Goal: Task Accomplishment & Management: Use online tool/utility

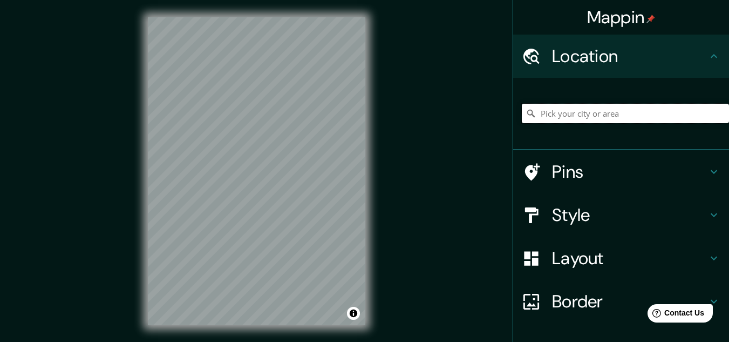
click at [636, 116] on input "Pick your city or area" at bounding box center [625, 113] width 207 height 19
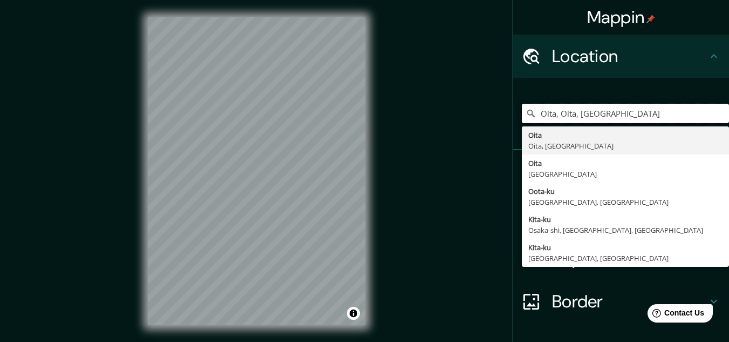
type input "Oita, Oita, [GEOGRAPHIC_DATA]"
click at [581, 84] on div "Oita, Oita, [GEOGRAPHIC_DATA] Oita Oita, [GEOGRAPHIC_DATA] Oita [GEOGRAPHIC_DAT…" at bounding box center [621, 114] width 216 height 72
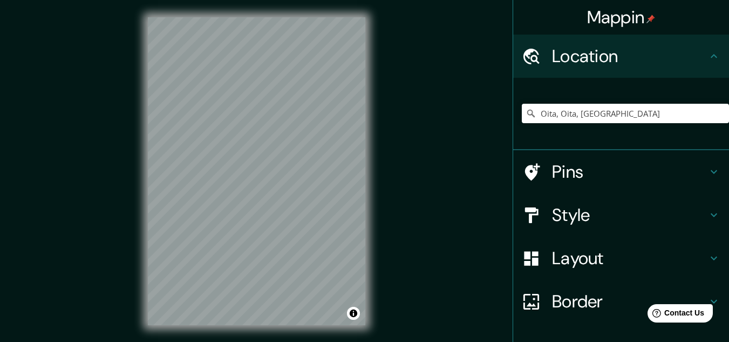
click at [634, 220] on h4 "Style" at bounding box center [629, 215] width 155 height 22
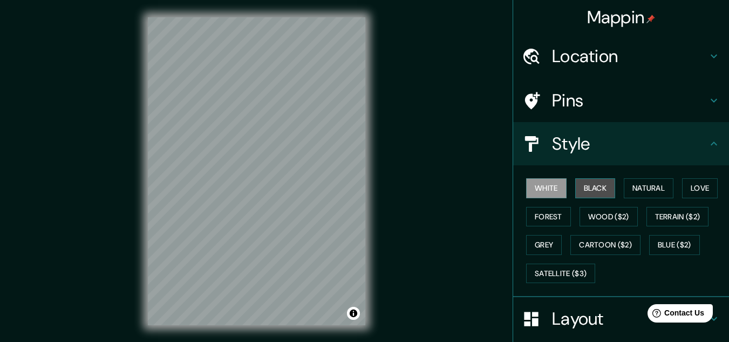
click at [586, 194] on button "Black" at bounding box center [595, 188] width 40 height 20
click at [375, 196] on div "© Mapbox © OpenStreetMap Improve this map" at bounding box center [257, 171] width 252 height 342
click at [112, 202] on div "Mappin Location [GEOGRAPHIC_DATA], [GEOGRAPHIC_DATA], [GEOGRAPHIC_DATA] Oita Oi…" at bounding box center [364, 179] width 729 height 359
click at [433, 220] on div "Mappin Location [GEOGRAPHIC_DATA], [GEOGRAPHIC_DATA], [GEOGRAPHIC_DATA] Oita Oi…" at bounding box center [364, 179] width 729 height 359
click at [419, 234] on div "Mappin Location [GEOGRAPHIC_DATA], [GEOGRAPHIC_DATA], [GEOGRAPHIC_DATA] Oita Oi…" at bounding box center [364, 179] width 729 height 359
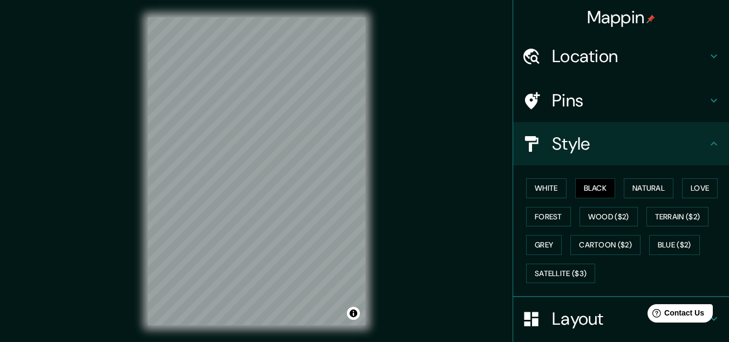
click at [130, 240] on div "Mappin Location [GEOGRAPHIC_DATA], [GEOGRAPHIC_DATA], [GEOGRAPHIC_DATA] Oita Oi…" at bounding box center [364, 179] width 729 height 359
click at [280, 0] on html "Mappin Location [GEOGRAPHIC_DATA], [GEOGRAPHIC_DATA], [GEOGRAPHIC_DATA] Oita Oi…" at bounding box center [364, 171] width 729 height 342
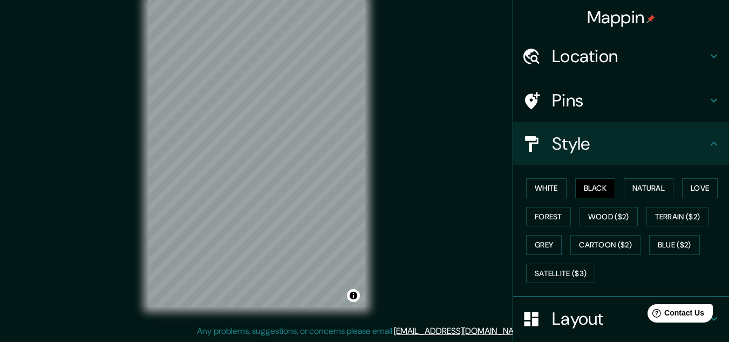
click at [135, 126] on div "© Mapbox © OpenStreetMap Improve this map" at bounding box center [257, 153] width 252 height 342
drag, startPoint x: 426, startPoint y: 113, endPoint x: 435, endPoint y: 129, distance: 18.1
click at [435, 129] on div "Mappin Location [GEOGRAPHIC_DATA], [GEOGRAPHIC_DATA], [GEOGRAPHIC_DATA] Oita Oi…" at bounding box center [364, 161] width 729 height 359
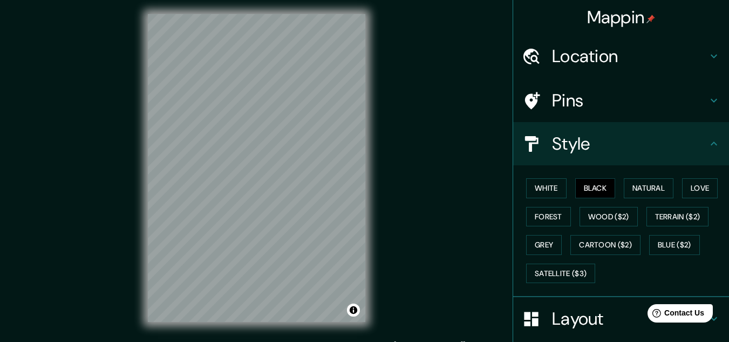
scroll to position [0, 0]
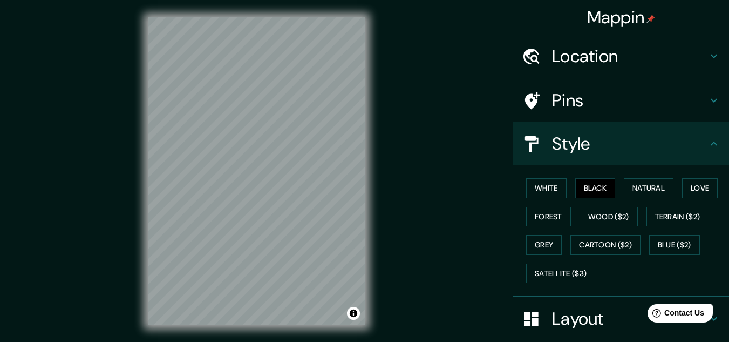
click at [409, 181] on div "Mappin Location [GEOGRAPHIC_DATA], [GEOGRAPHIC_DATA], [GEOGRAPHIC_DATA] Oita Oi…" at bounding box center [364, 179] width 729 height 359
click at [135, 222] on div "© Mapbox © OpenStreetMap Improve this map" at bounding box center [257, 171] width 252 height 342
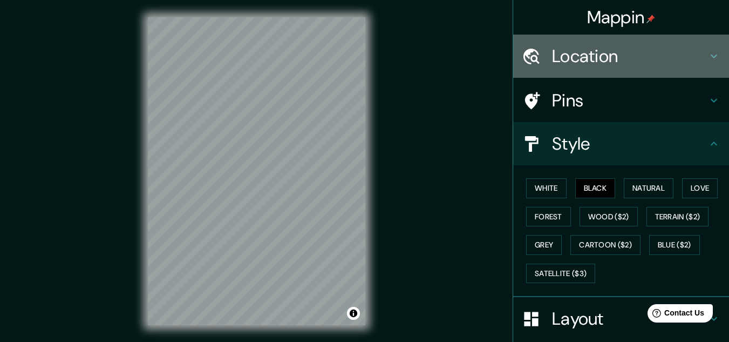
click at [577, 57] on h4 "Location" at bounding box center [629, 56] width 155 height 22
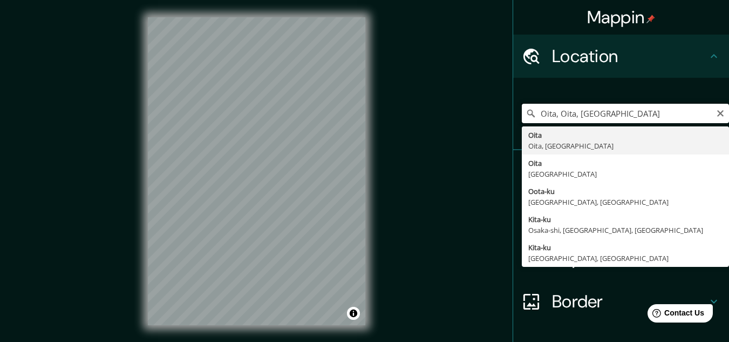
click at [607, 119] on input "Oita, Oita, [GEOGRAPHIC_DATA]" at bounding box center [625, 113] width 207 height 19
click at [716, 114] on icon "Clear" at bounding box center [720, 113] width 9 height 9
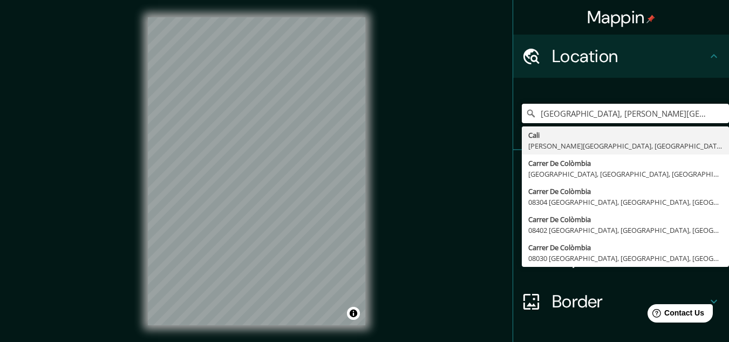
type input "[GEOGRAPHIC_DATA], [PERSON_NAME][GEOGRAPHIC_DATA], [GEOGRAPHIC_DATA]"
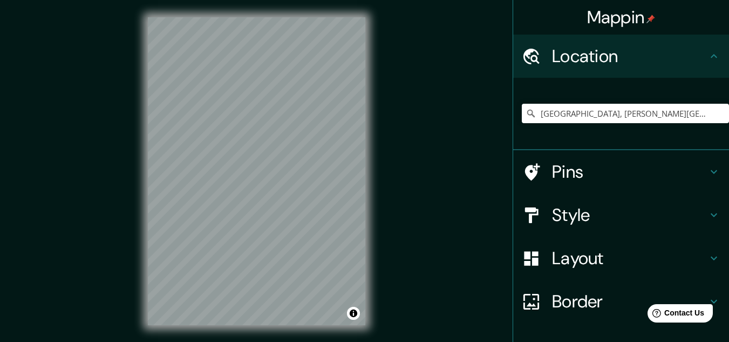
click at [135, 177] on div "© Mapbox © OpenStreetMap Improve this map" at bounding box center [257, 171] width 252 height 342
click at [386, 146] on div "Mappin Location [GEOGRAPHIC_DATA], [PERSON_NAME][GEOGRAPHIC_DATA], [GEOGRAPHIC_…" at bounding box center [364, 179] width 729 height 359
click at [320, 184] on div at bounding box center [319, 185] width 9 height 9
click at [372, 0] on html "Mappin Location [GEOGRAPHIC_DATA], [PERSON_NAME][GEOGRAPHIC_DATA], [GEOGRAPHIC_…" at bounding box center [364, 171] width 729 height 342
click at [349, 242] on div "© Mapbox © OpenStreetMap Improve this map" at bounding box center [257, 171] width 252 height 342
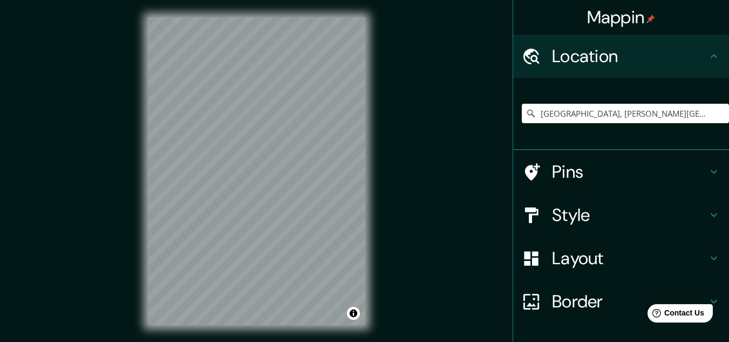
drag, startPoint x: 375, startPoint y: 221, endPoint x: 398, endPoint y: 158, distance: 67.0
click at [398, 158] on div "Mappin Location [GEOGRAPHIC_DATA], [PERSON_NAME][GEOGRAPHIC_DATA], [GEOGRAPHIC_…" at bounding box center [364, 179] width 729 height 359
click at [195, 214] on div at bounding box center [196, 214] width 9 height 9
click at [196, 204] on div at bounding box center [195, 205] width 9 height 9
click at [421, 191] on div "Mappin Location [GEOGRAPHIC_DATA], [PERSON_NAME][GEOGRAPHIC_DATA], [GEOGRAPHIC_…" at bounding box center [364, 179] width 729 height 359
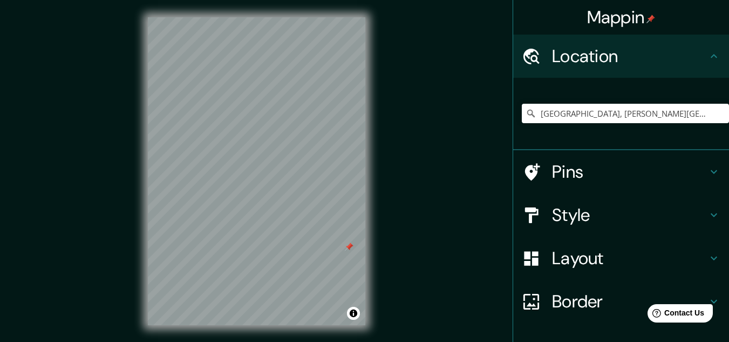
click at [351, 245] on div at bounding box center [349, 246] width 9 height 9
click at [313, 211] on div at bounding box center [311, 209] width 9 height 9
click at [314, 193] on div at bounding box center [313, 192] width 9 height 9
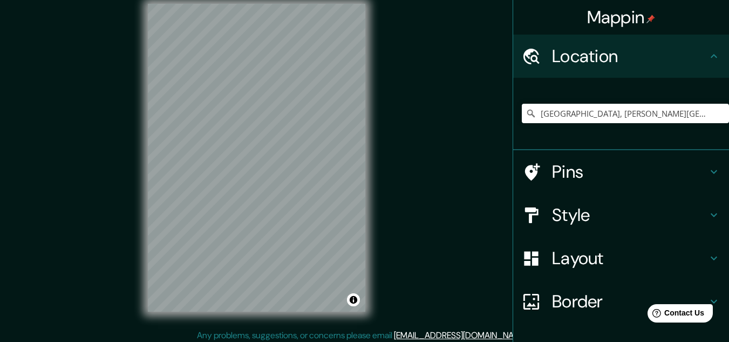
scroll to position [18, 0]
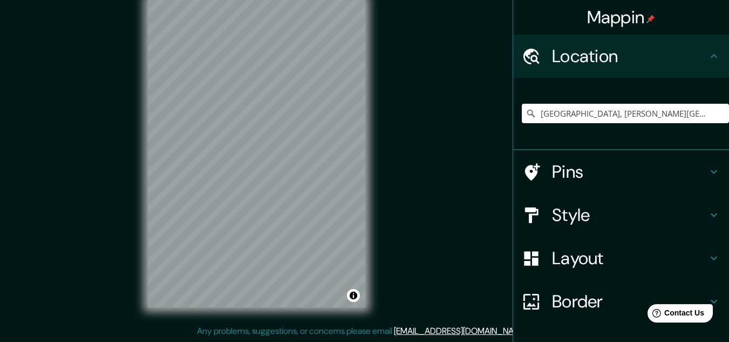
click at [120, 276] on div "Mappin Location [GEOGRAPHIC_DATA], [PERSON_NAME][GEOGRAPHIC_DATA], [GEOGRAPHIC_…" at bounding box center [364, 161] width 729 height 359
click at [112, 254] on div "Mappin Location [GEOGRAPHIC_DATA], [PERSON_NAME][GEOGRAPHIC_DATA], [GEOGRAPHIC_…" at bounding box center [364, 161] width 729 height 359
click at [413, 203] on div "Mappin Location [GEOGRAPHIC_DATA], [PERSON_NAME][GEOGRAPHIC_DATA], [GEOGRAPHIC_…" at bounding box center [364, 161] width 729 height 359
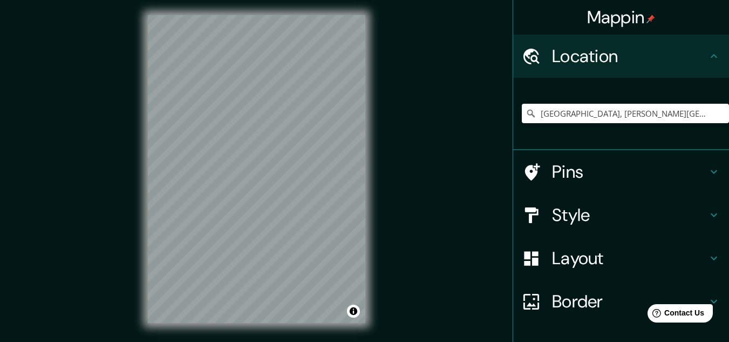
scroll to position [2, 0]
